Goal: Task Accomplishment & Management: Use online tool/utility

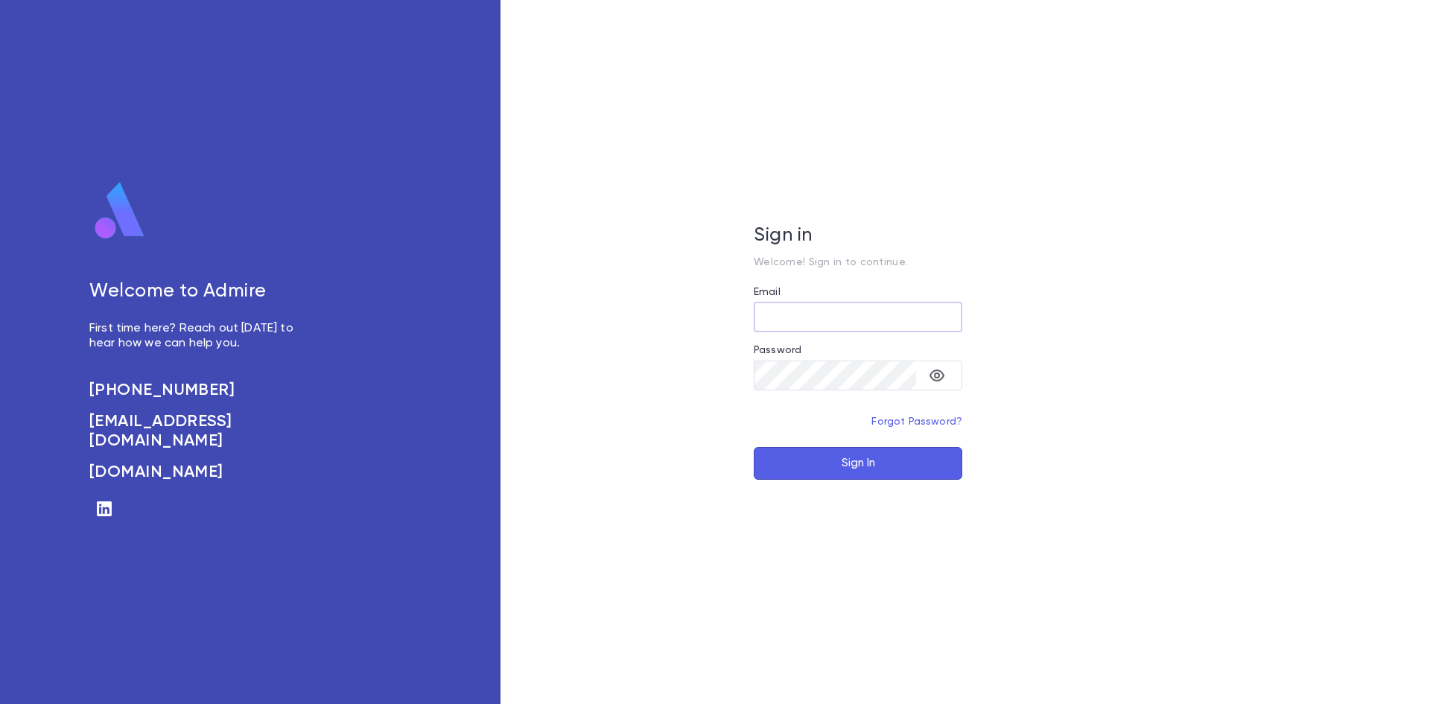
type input "**********"
click at [863, 463] on button "Sign In" at bounding box center [858, 463] width 209 height 33
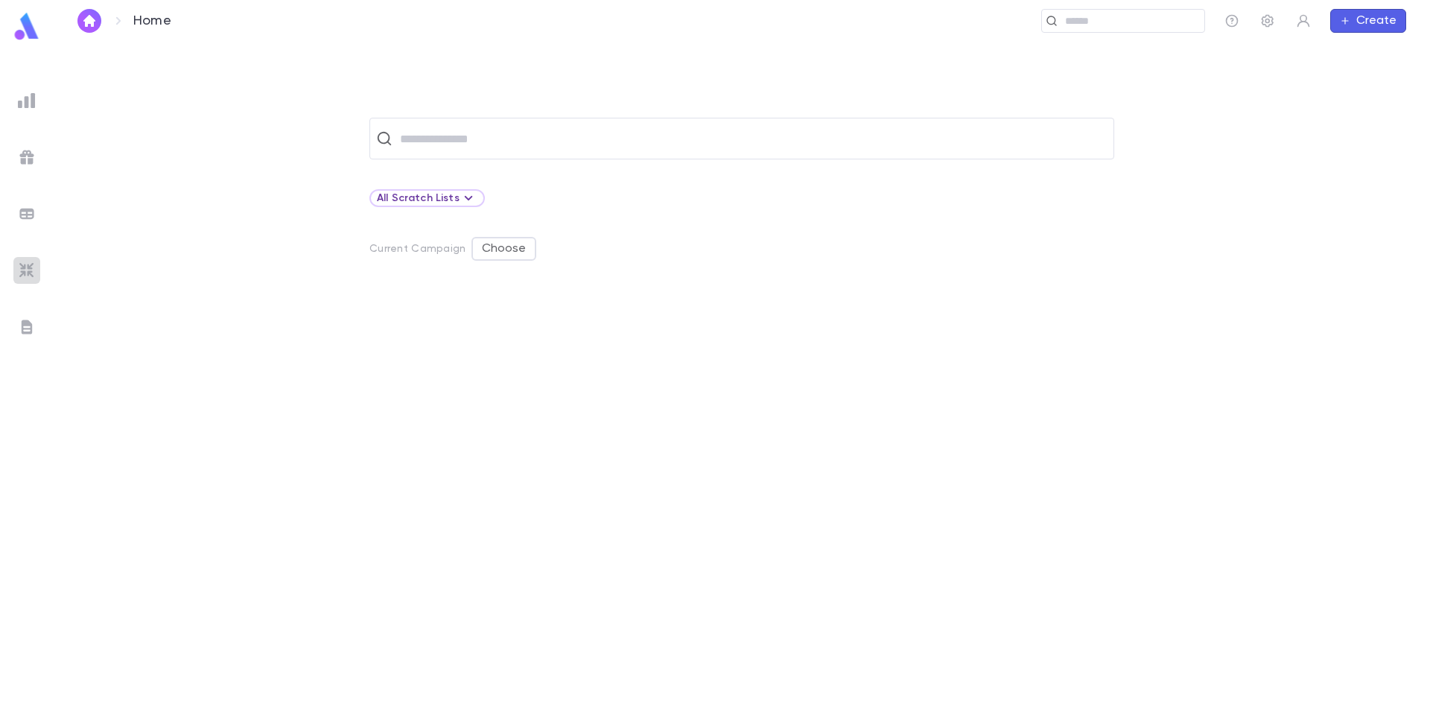
click at [24, 267] on img at bounding box center [27, 271] width 18 height 18
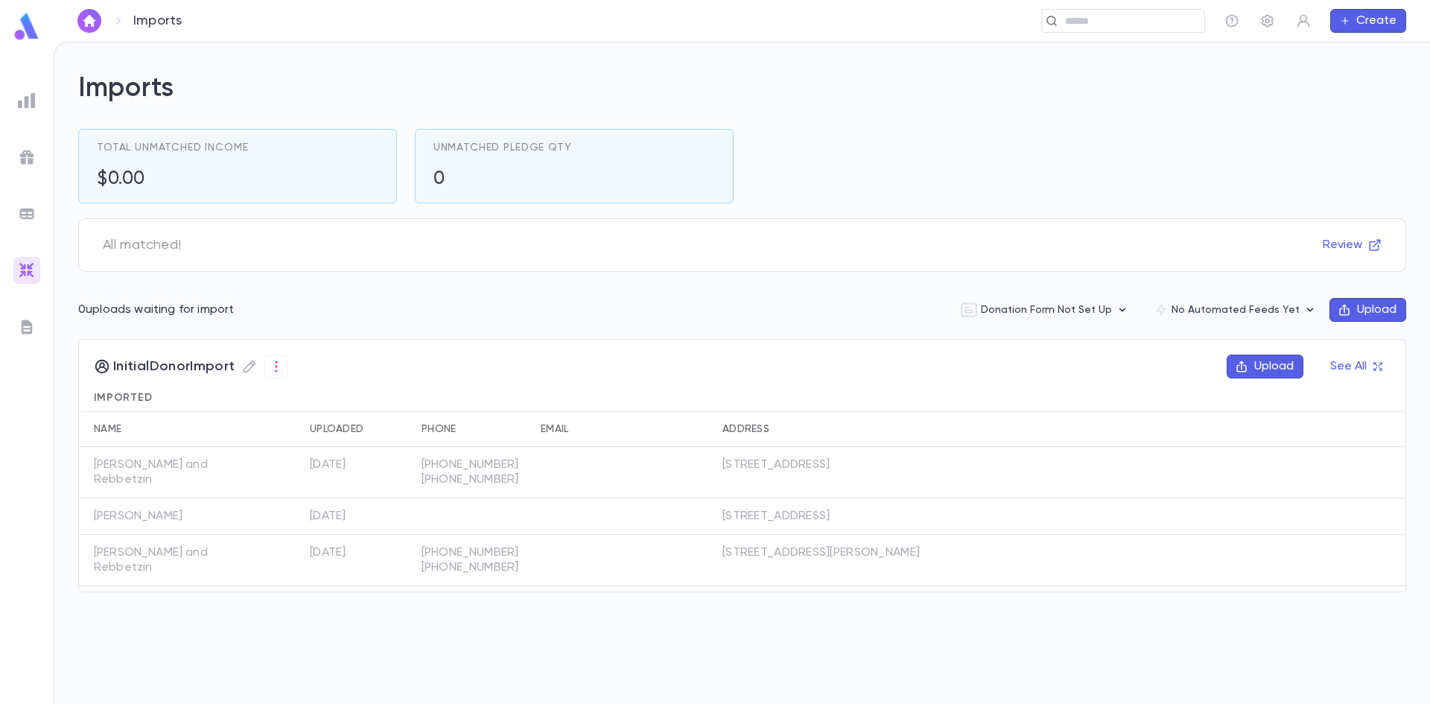
click at [1362, 302] on button "Upload" at bounding box center [1368, 310] width 77 height 24
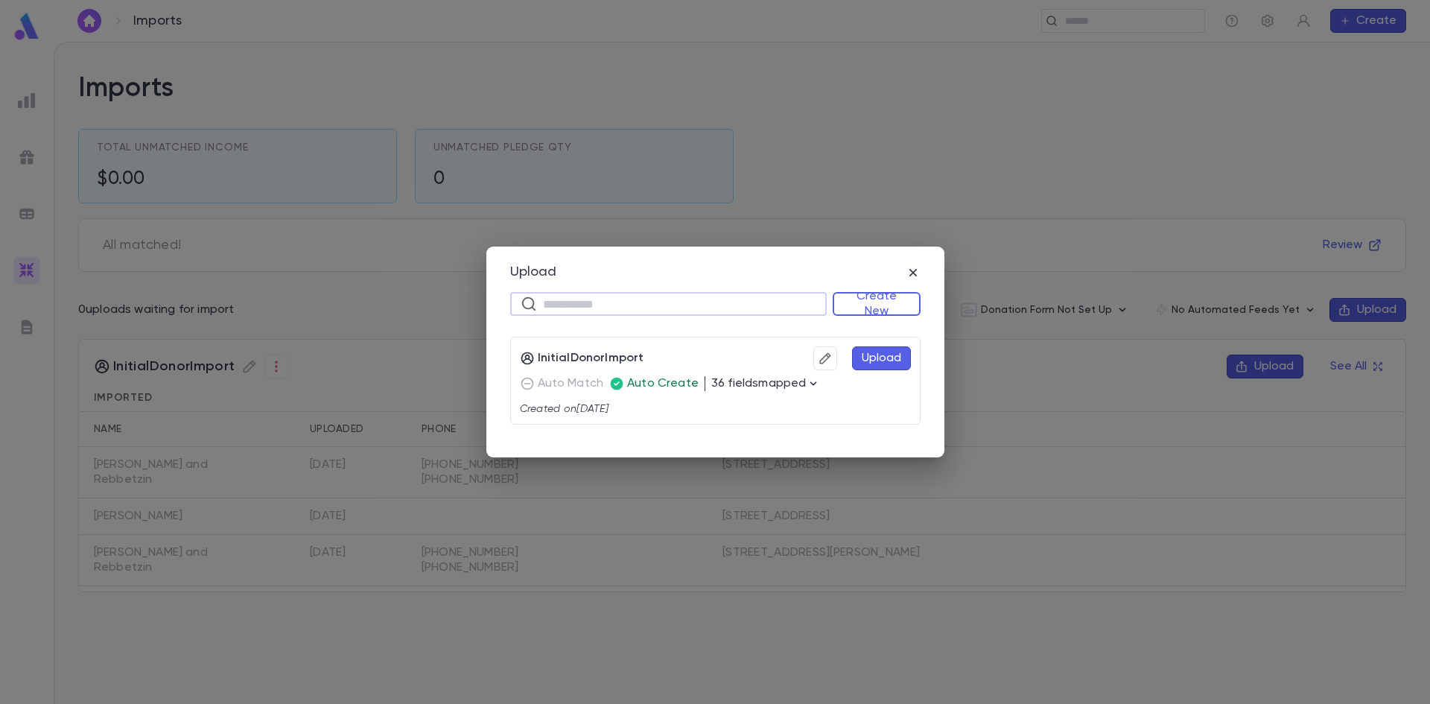
click at [656, 298] on input "text" at bounding box center [679, 304] width 273 height 23
click at [896, 311] on button "Create New" at bounding box center [877, 304] width 88 height 24
click at [886, 350] on li "Donations" at bounding box center [880, 357] width 86 height 24
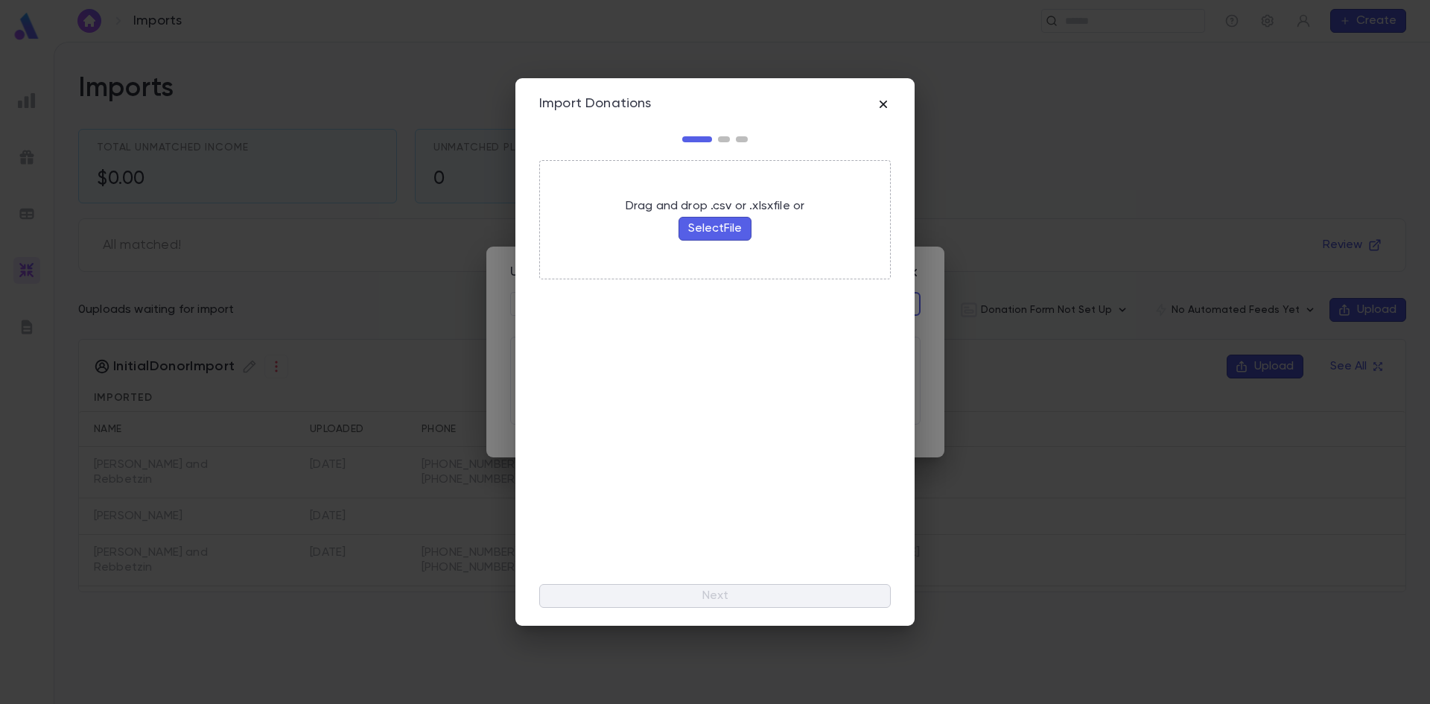
click at [879, 107] on icon "button" at bounding box center [883, 104] width 15 height 15
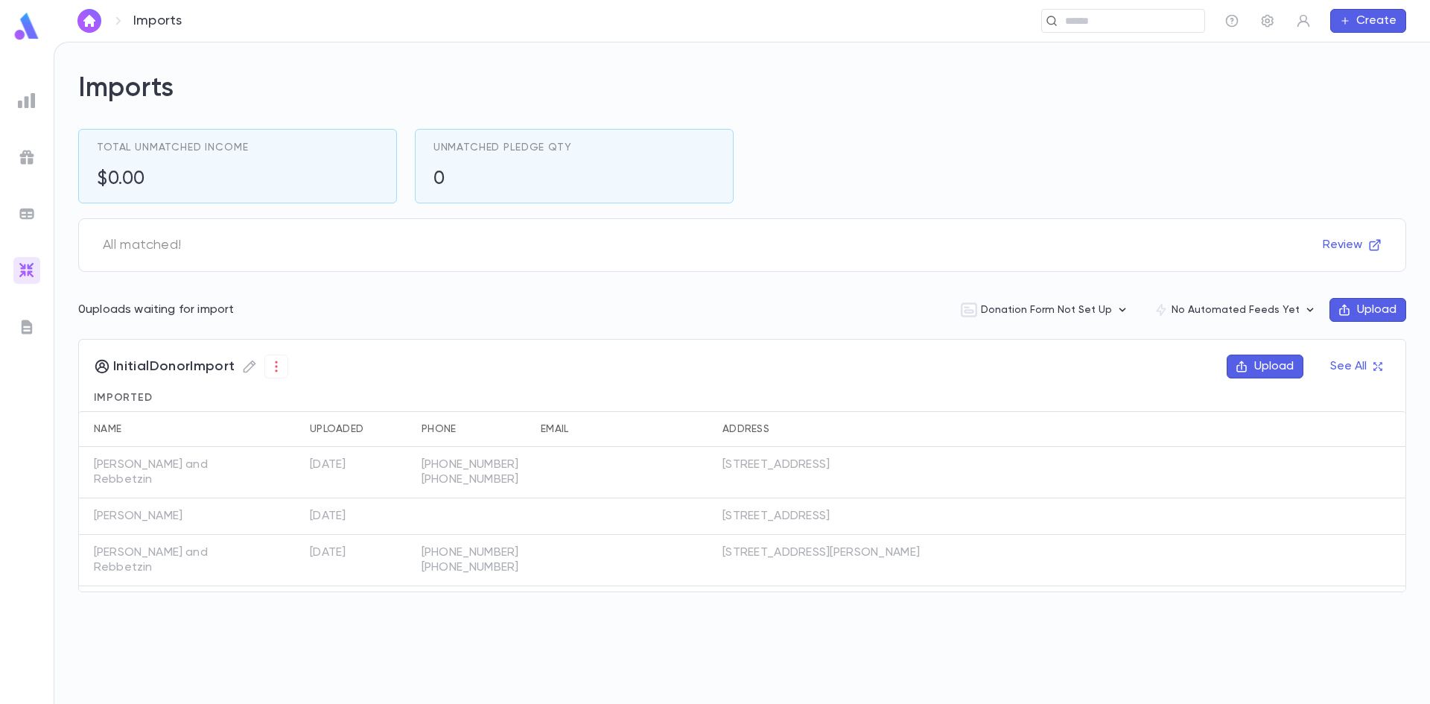
click at [884, 205] on div "Imports Total Unmatched Income $0.00 Unmatched Pledge Qty 0 All matched! Review…" at bounding box center [742, 341] width 1328 height 538
click at [15, 109] on div at bounding box center [26, 100] width 27 height 27
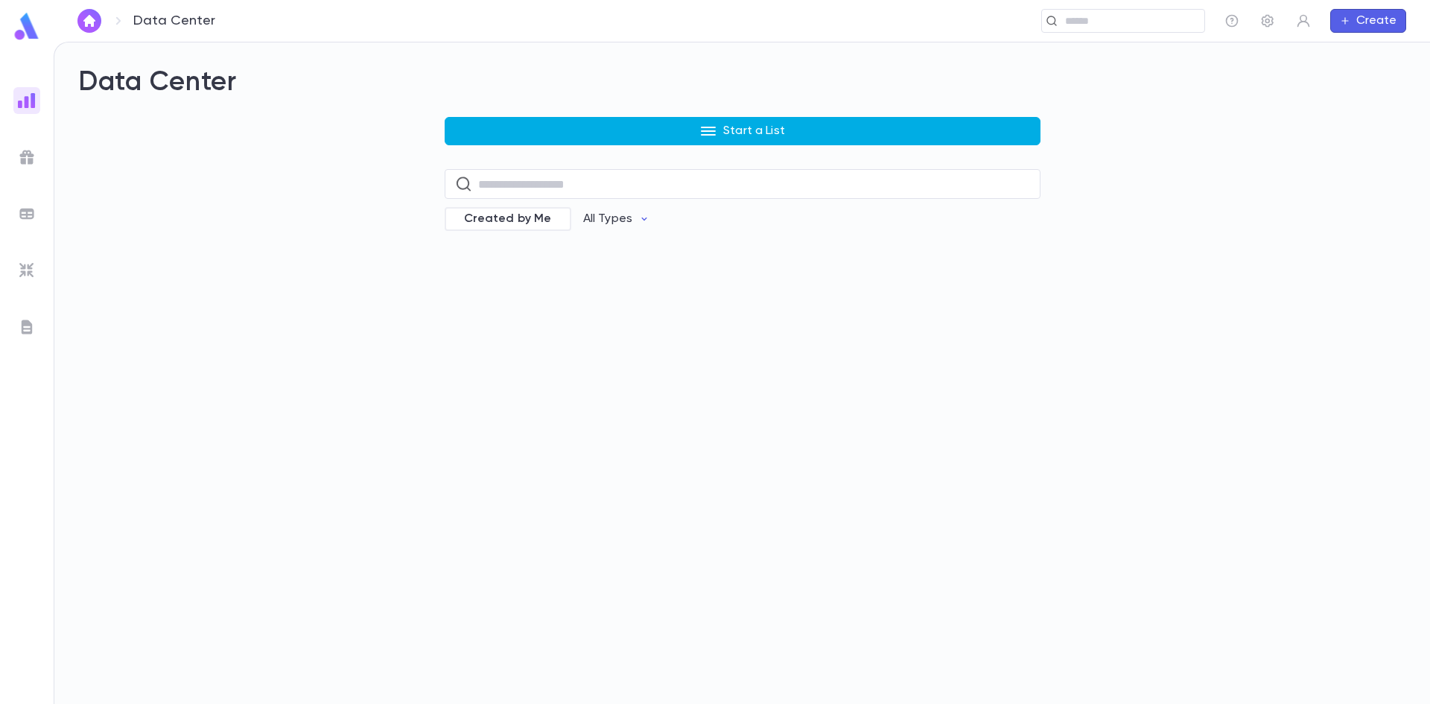
click at [702, 144] on button "Start a List" at bounding box center [743, 131] width 596 height 28
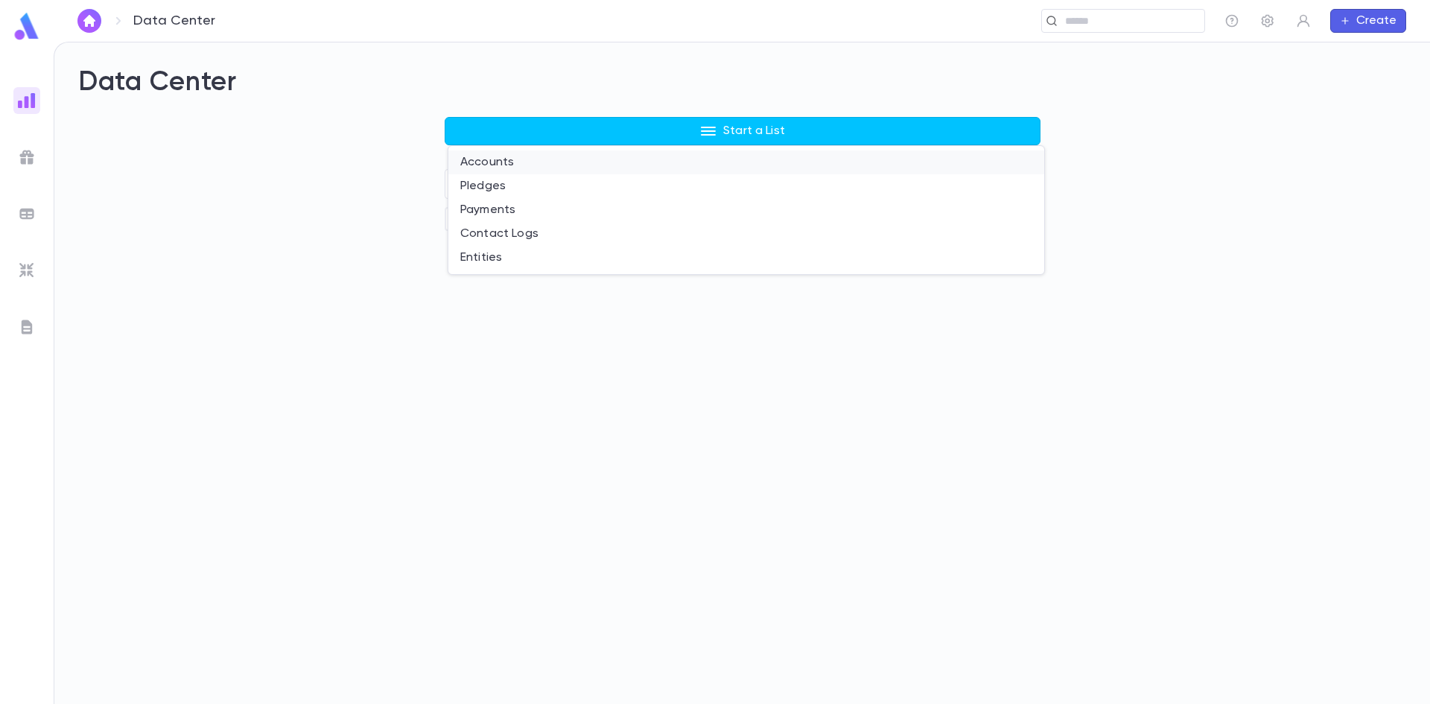
click at [531, 169] on li "Accounts" at bounding box center [747, 162] width 596 height 24
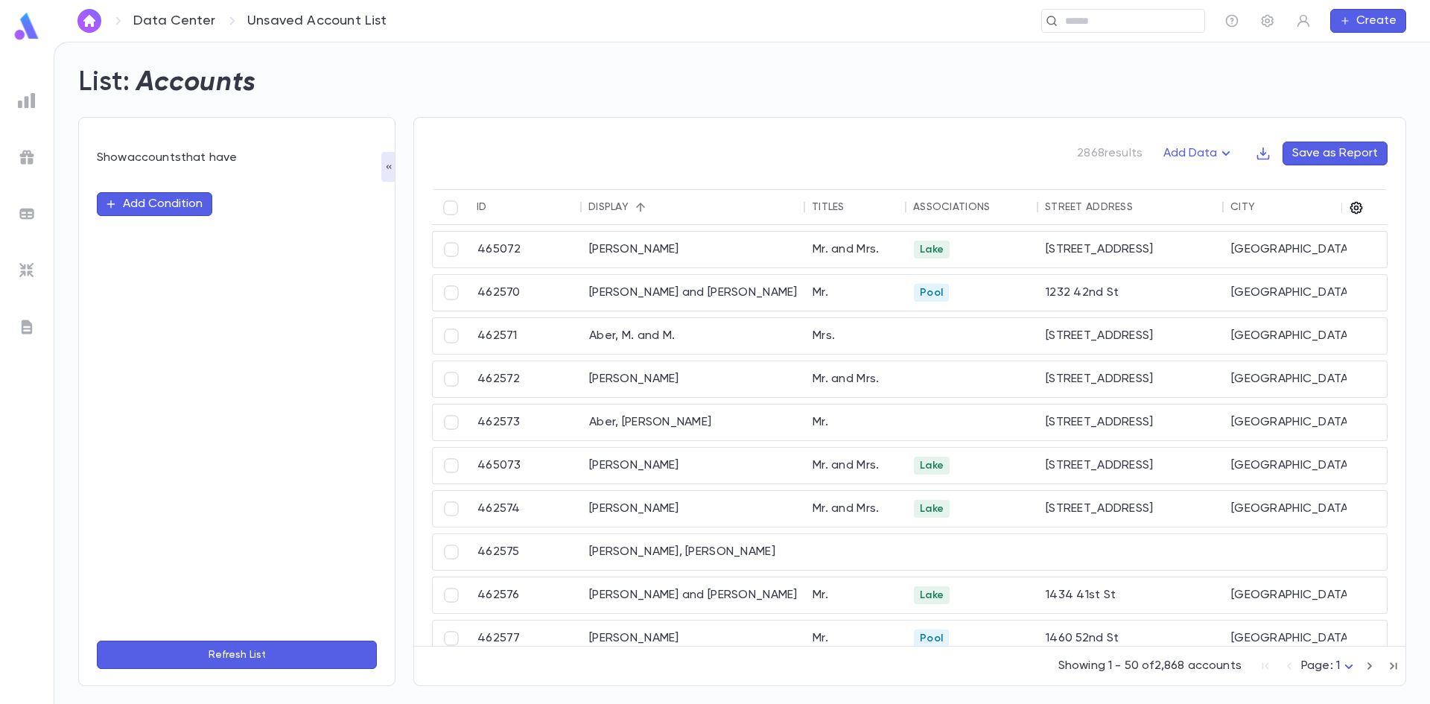
click at [1361, 203] on icon "button" at bounding box center [1356, 207] width 15 height 15
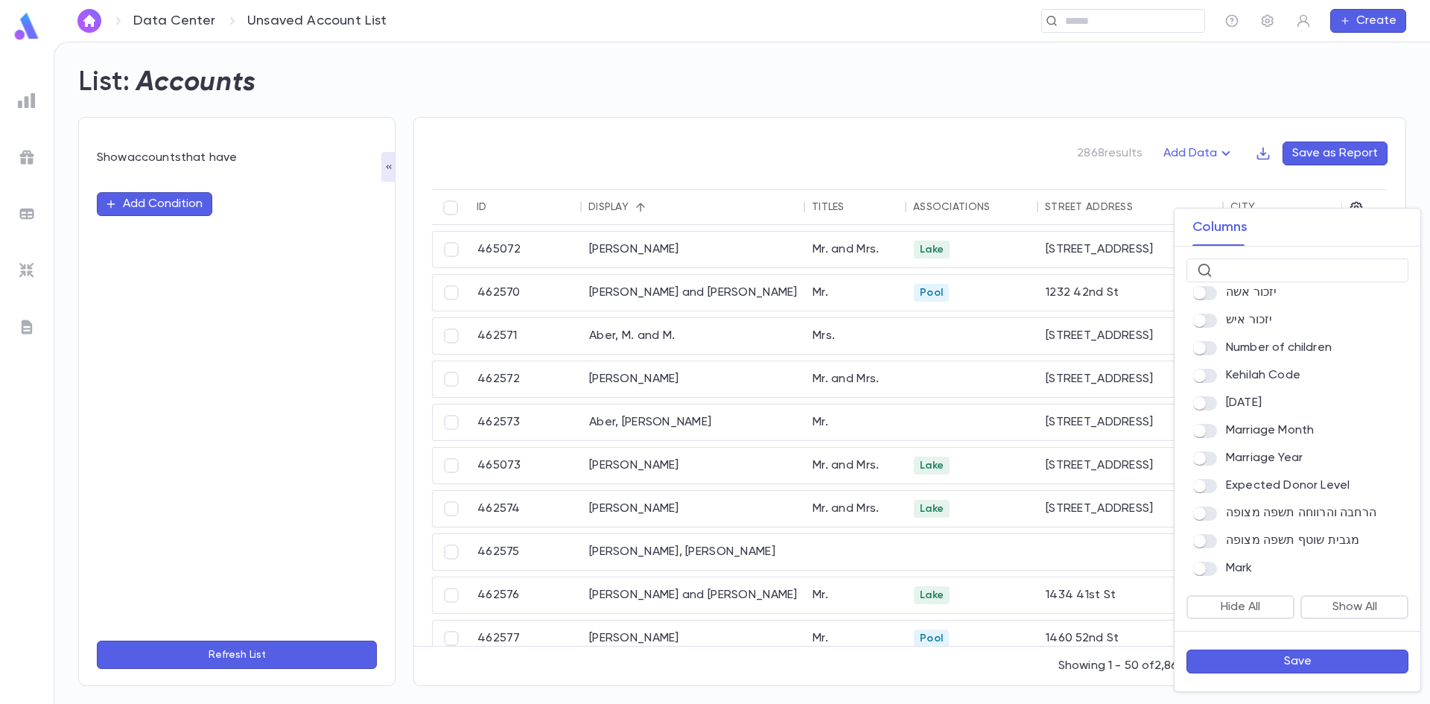
scroll to position [1381, 0]
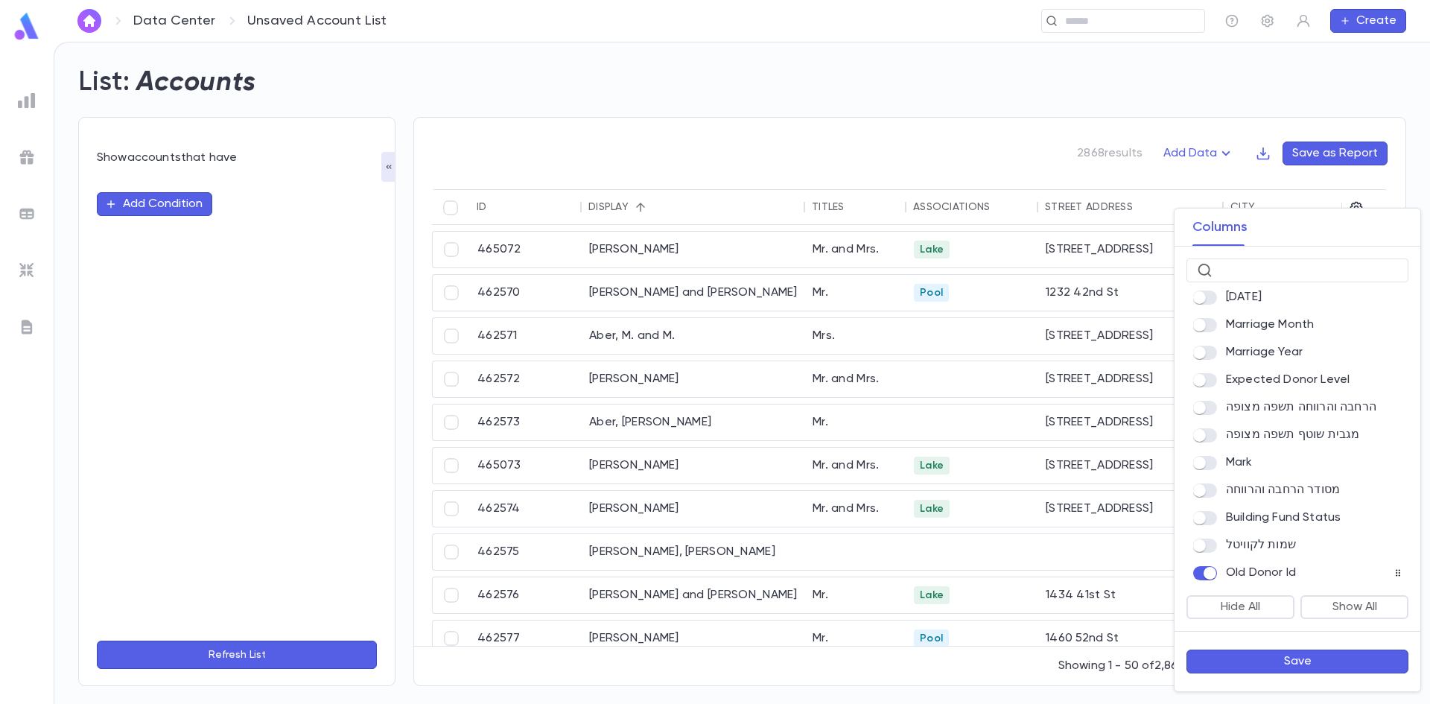
click at [1273, 657] on button "Save" at bounding box center [1298, 662] width 222 height 24
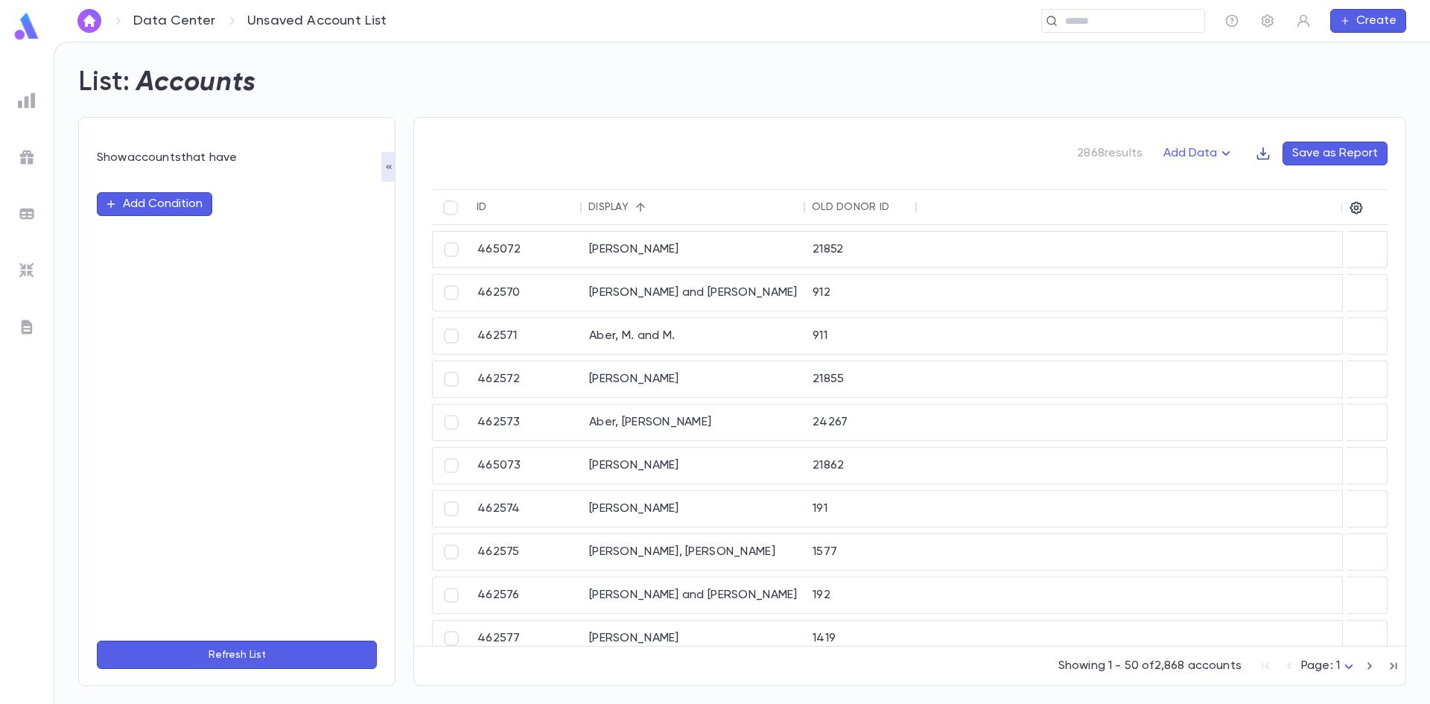
click at [1269, 155] on icon "button" at bounding box center [1263, 153] width 15 height 15
click at [1309, 186] on li "Download CSV" at bounding box center [1315, 183] width 107 height 24
